Goal: Information Seeking & Learning: Compare options

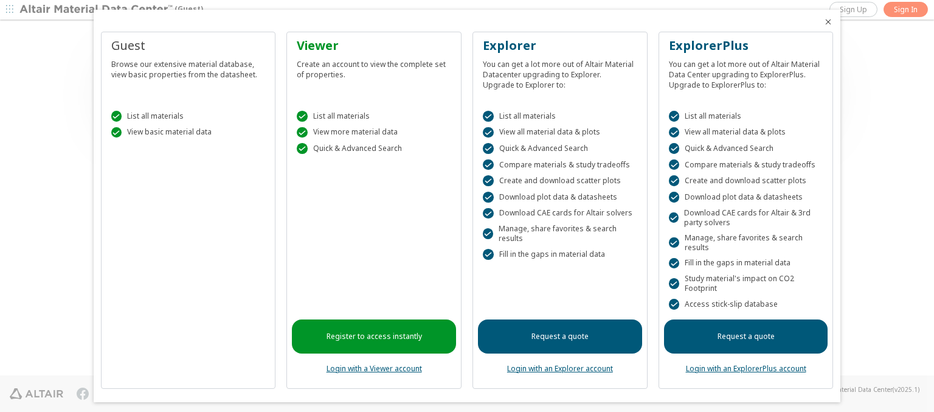
click at [824, 22] on icon "Close" at bounding box center [829, 22] width 10 height 10
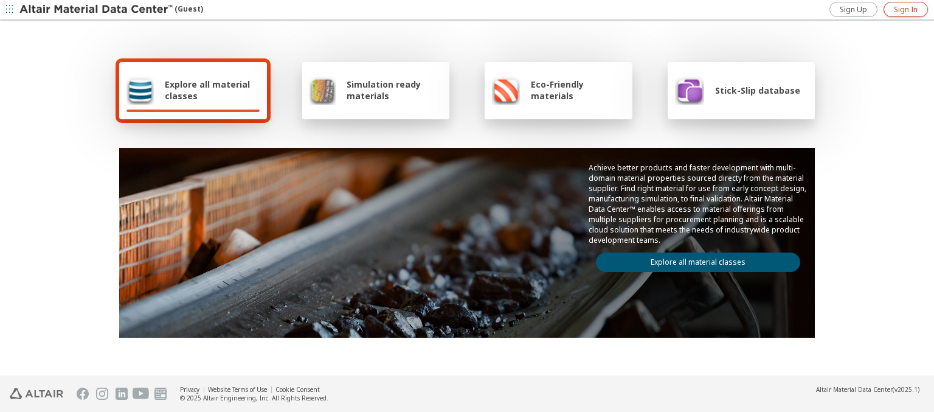
click at [906, 9] on span "Sign In" at bounding box center [906, 10] width 24 height 10
click at [97, 10] on img at bounding box center [96, 10] width 155 height 12
click at [207, 90] on span "Explore all material classes" at bounding box center [212, 89] width 95 height 23
click at [693, 259] on link "Explore all material classes" at bounding box center [698, 261] width 204 height 19
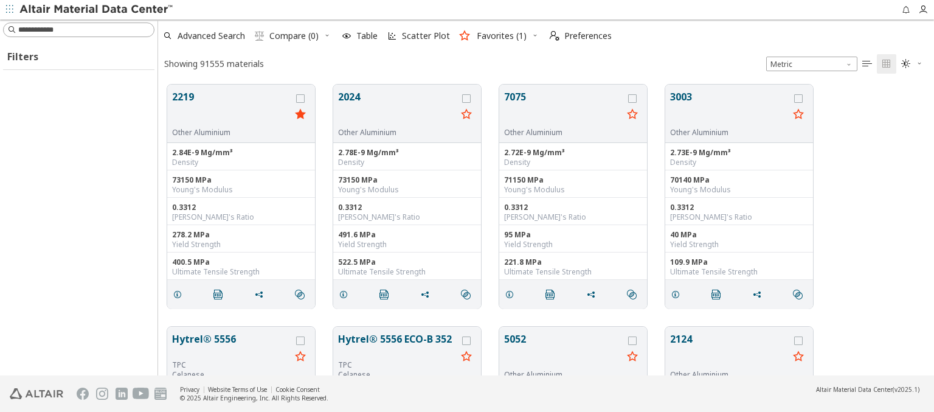
scroll to position [291, 766]
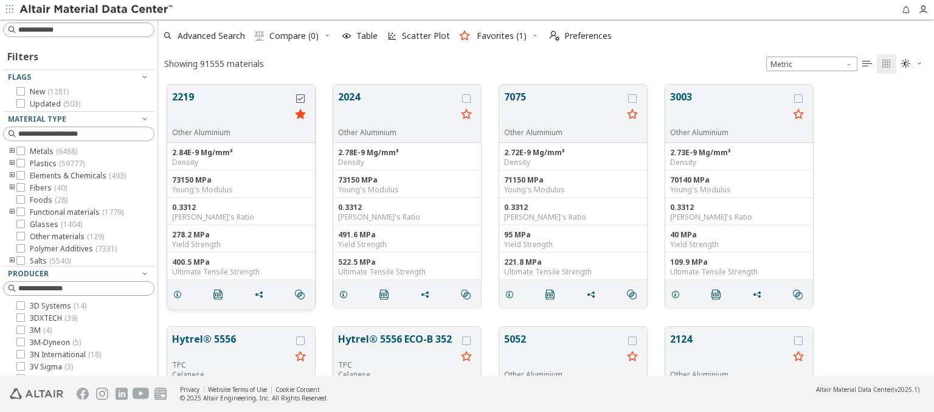
click at [302, 98] on icon "grid" at bounding box center [300, 98] width 9 height 9
click at [468, 98] on icon "grid" at bounding box center [466, 98] width 9 height 9
click at [294, 36] on span "Compare (2)" at bounding box center [293, 36] width 49 height 9
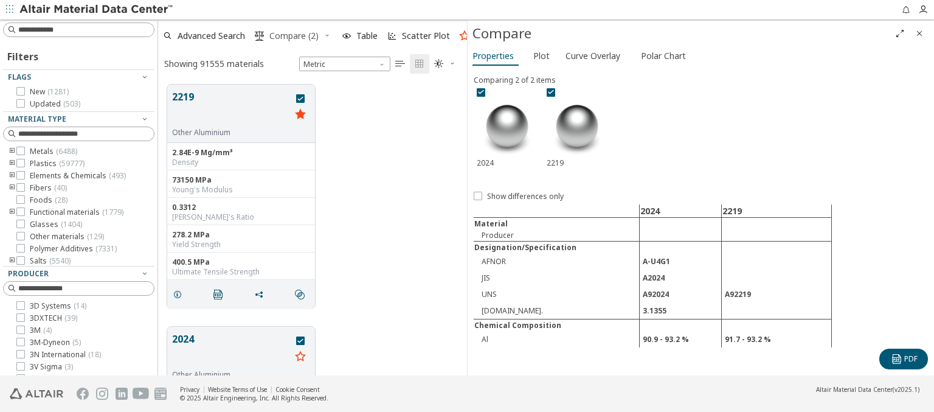
scroll to position [291, 299]
click at [593, 55] on span "Curve Overlay" at bounding box center [593, 55] width 55 height 19
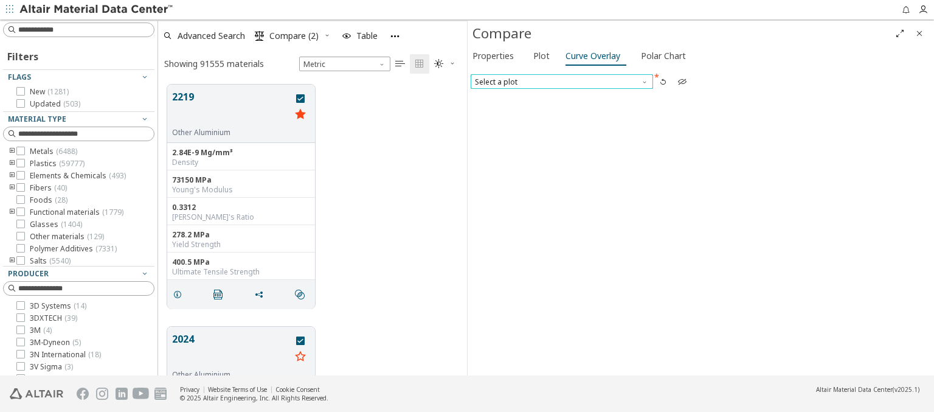
click at [561, 81] on span "Select a plot" at bounding box center [562, 81] width 182 height 15
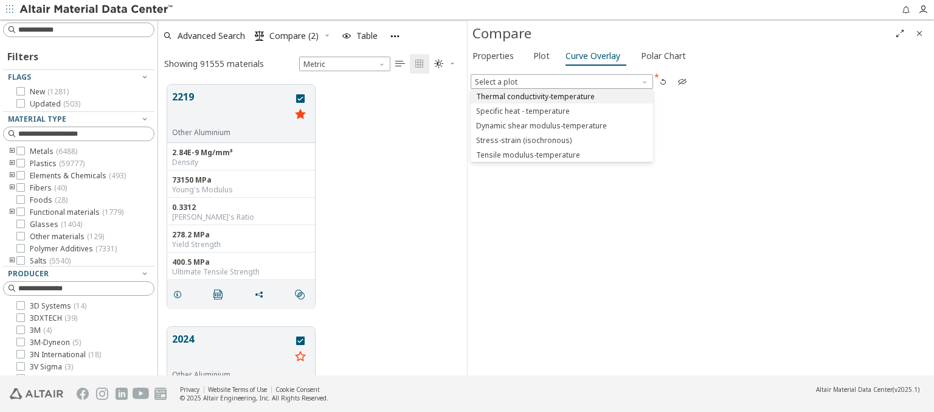
click at [561, 96] on span "Thermal conductivity-temperature" at bounding box center [535, 97] width 119 height 10
